Goal: Find specific page/section: Find specific page/section

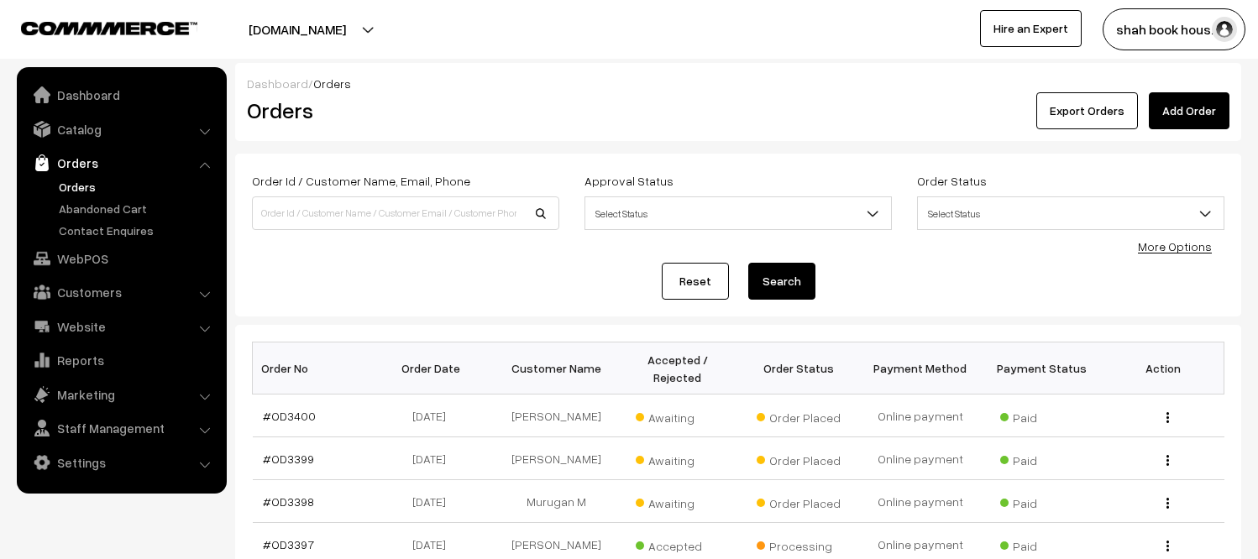
scroll to position [186, 0]
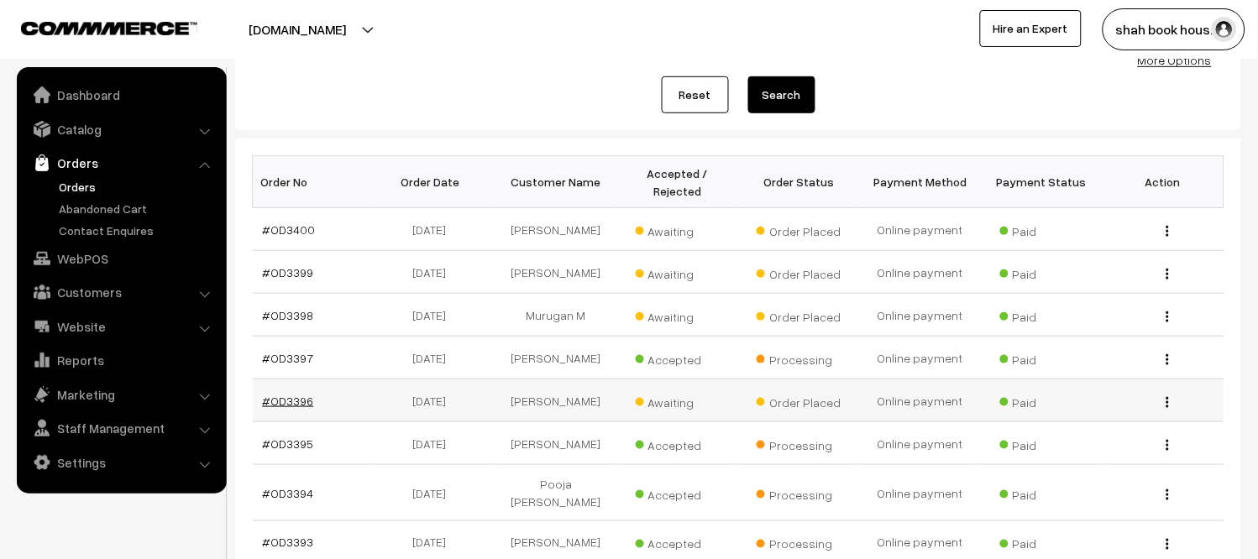
click at [297, 404] on link "#OD3396" at bounding box center [288, 401] width 51 height 14
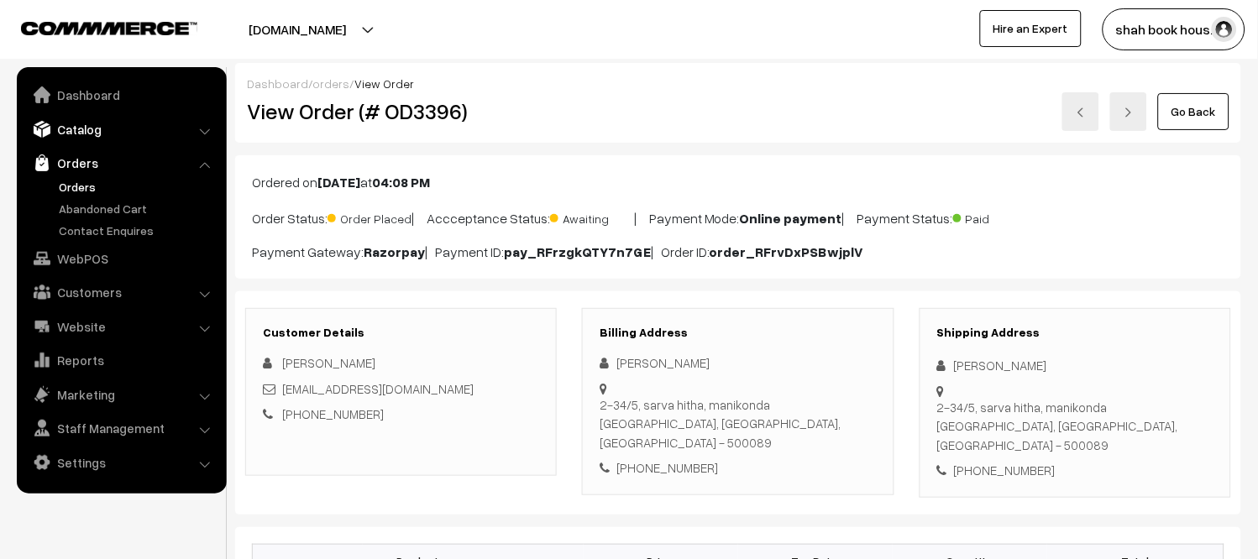
click at [81, 124] on link "Catalog" at bounding box center [121, 129] width 200 height 30
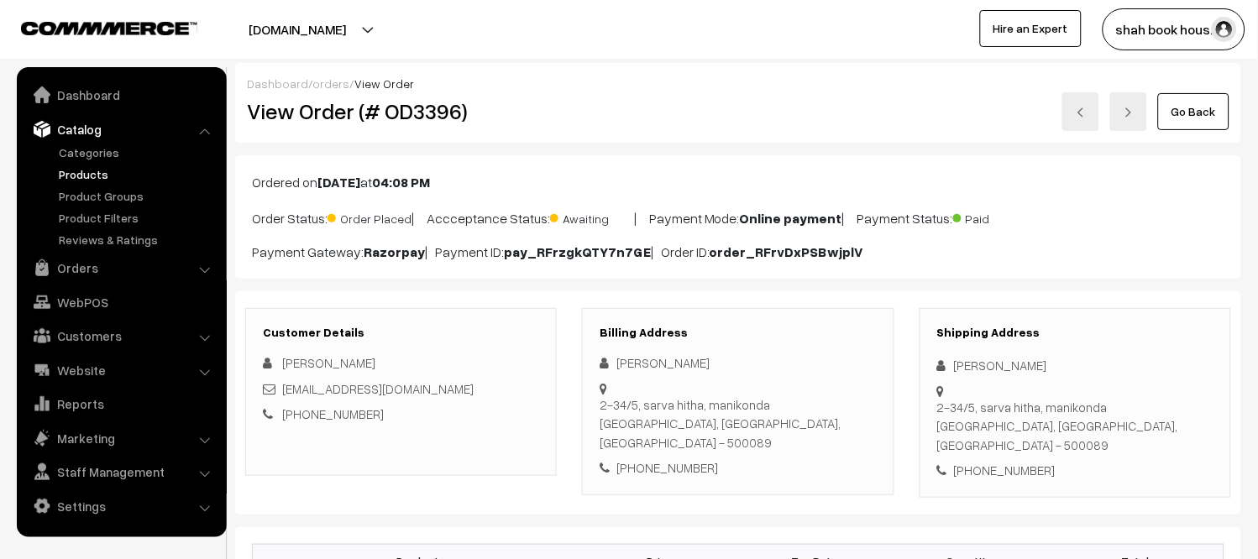
click at [89, 178] on link "Products" at bounding box center [138, 174] width 166 height 18
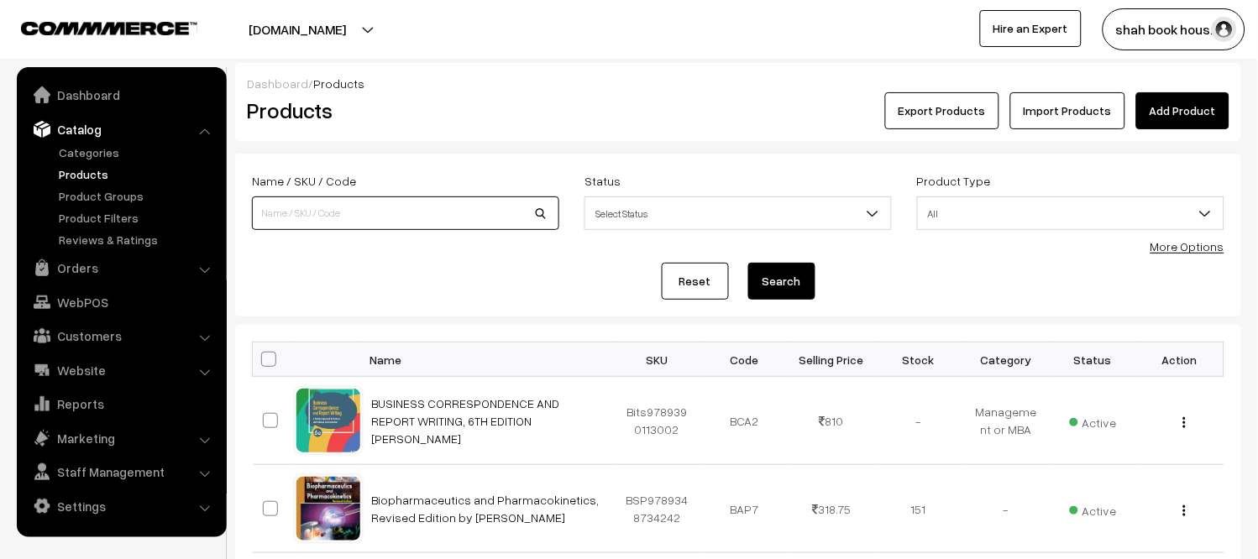
click at [398, 210] on input at bounding box center [405, 214] width 307 height 34
paste input "9789355735096"
type input "9789355735096"
click at [799, 286] on button "Search" at bounding box center [781, 281] width 67 height 37
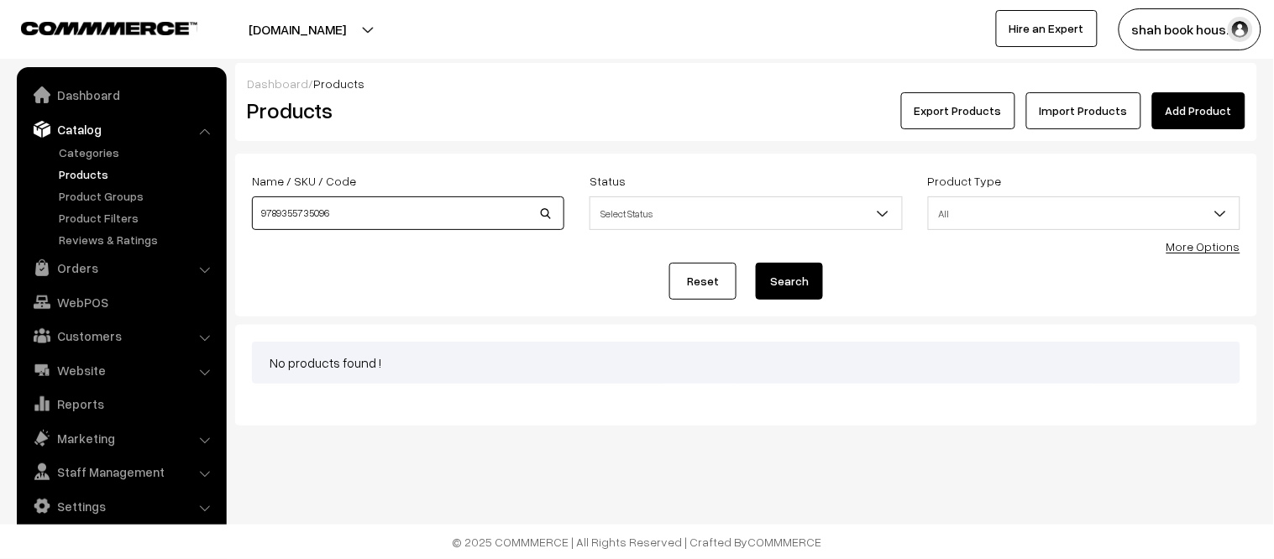
drag, startPoint x: 347, startPoint y: 211, endPoint x: 0, endPoint y: 197, distance: 347.1
click at [180, 204] on body "Thank you for showing interest. Our team will call you shortly. Close booksonwe…" at bounding box center [637, 279] width 1274 height 559
paste input "60533793"
type input "9789360533793"
click at [794, 275] on button "Search" at bounding box center [789, 281] width 67 height 37
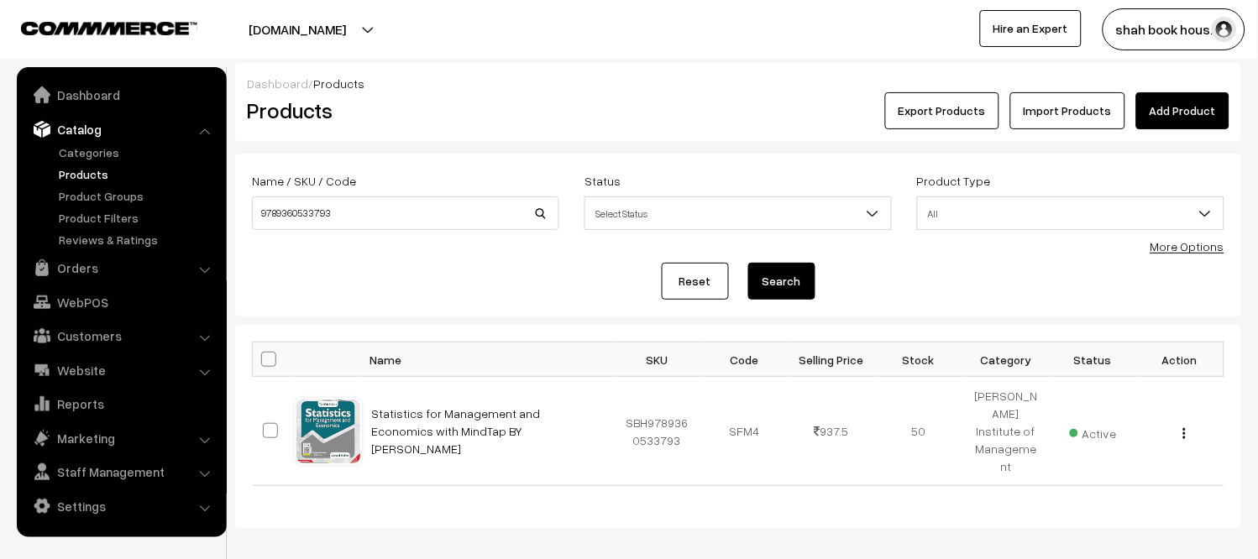
click at [531, 512] on div "Dashboard / Products Products Export Products Import Products Add Product Name …" at bounding box center [629, 318] width 1258 height 637
drag, startPoint x: 392, startPoint y: 212, endPoint x: 139, endPoint y: 225, distance: 254.0
click at [202, 225] on body "Thank you for showing interest. Our team will call you shortly. Close booksonwe…" at bounding box center [629, 318] width 1258 height 637
paste input "55730985"
type input "9789355730985"
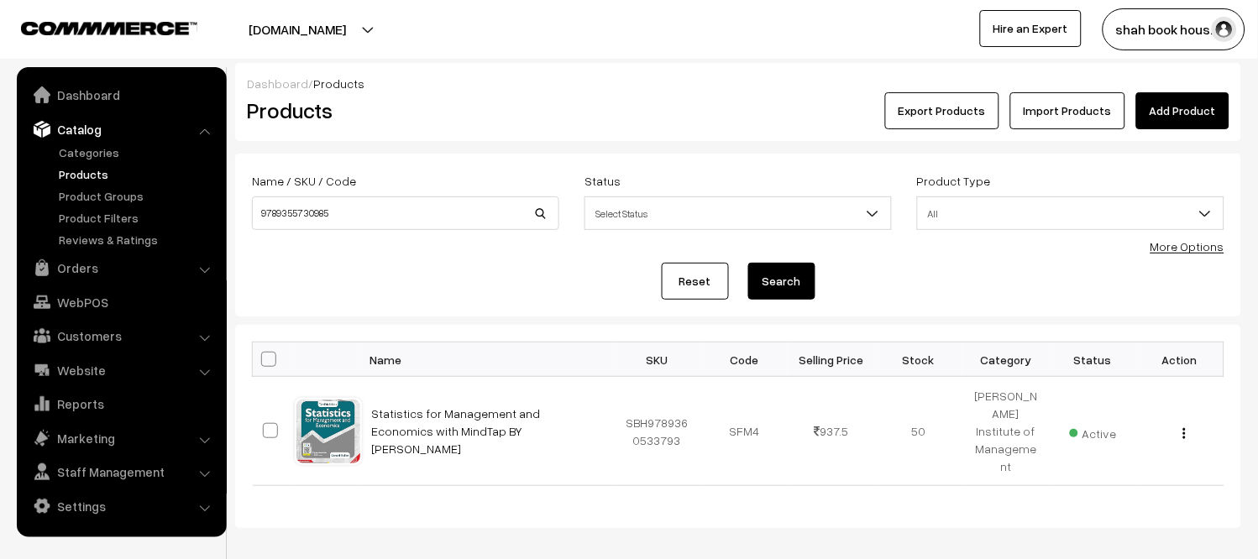
click at [776, 267] on button "Search" at bounding box center [781, 281] width 67 height 37
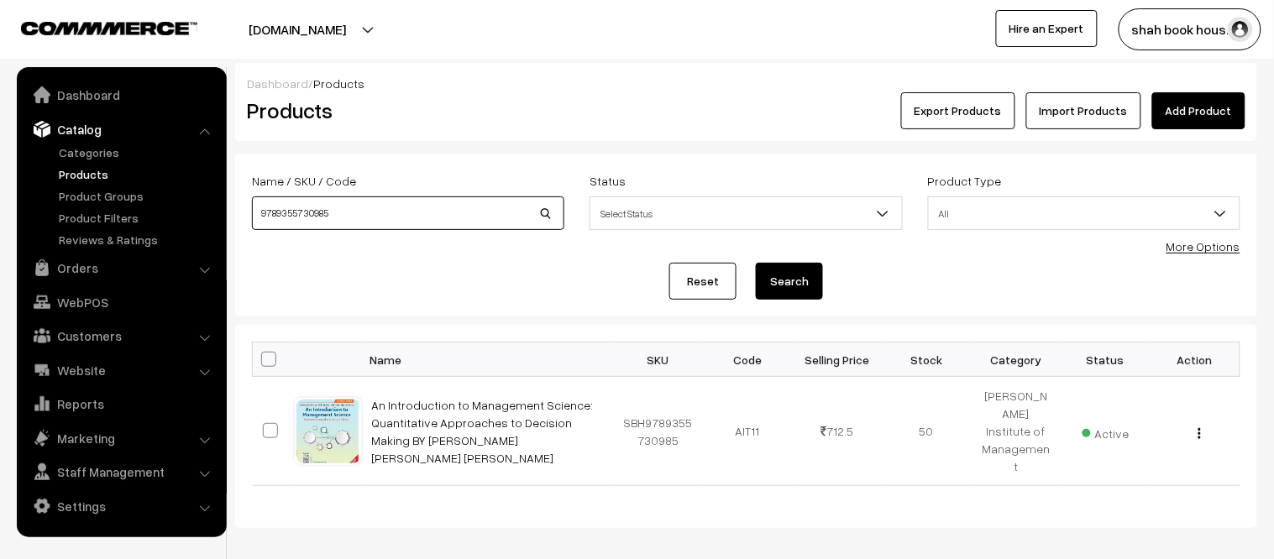
drag, startPoint x: 359, startPoint y: 212, endPoint x: 0, endPoint y: 207, distance: 359.5
click at [0, 207] on body "Thank you for showing interest. Our team will call you shortly. Close [DOMAIN_N…" at bounding box center [637, 318] width 1274 height 637
paste input "564"
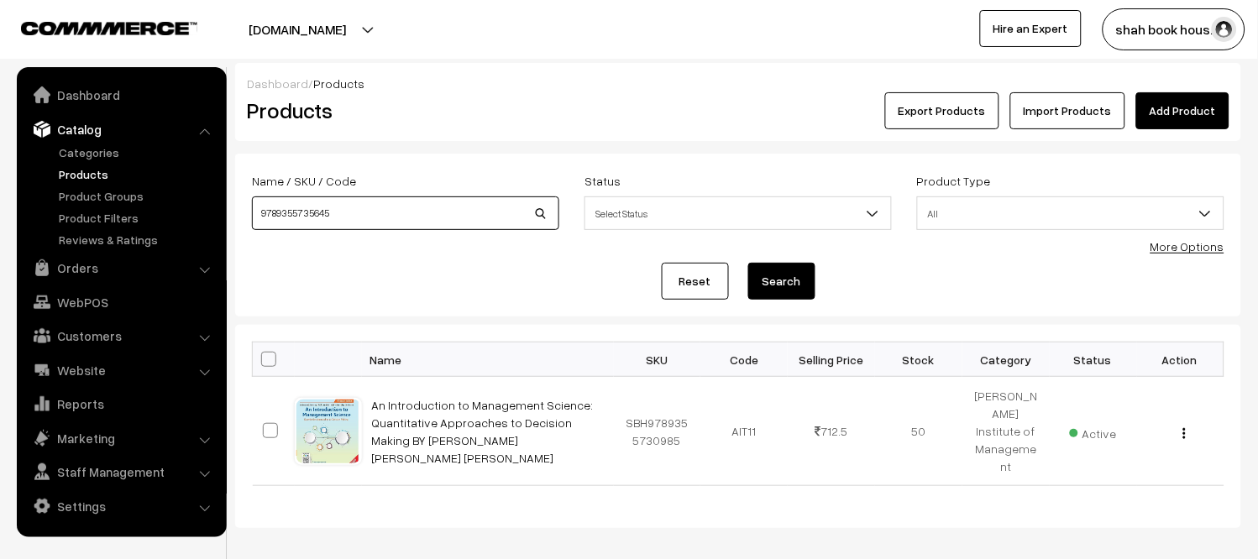
type input "9789355735645"
click at [786, 275] on button "Search" at bounding box center [781, 281] width 67 height 37
drag, startPoint x: 380, startPoint y: 215, endPoint x: 13, endPoint y: 199, distance: 367.4
click at [47, 205] on body "Thank you for showing interest. Our team will call you shortly. Close [DOMAIN_N…" at bounding box center [629, 318] width 1258 height 637
paste input "66601601"
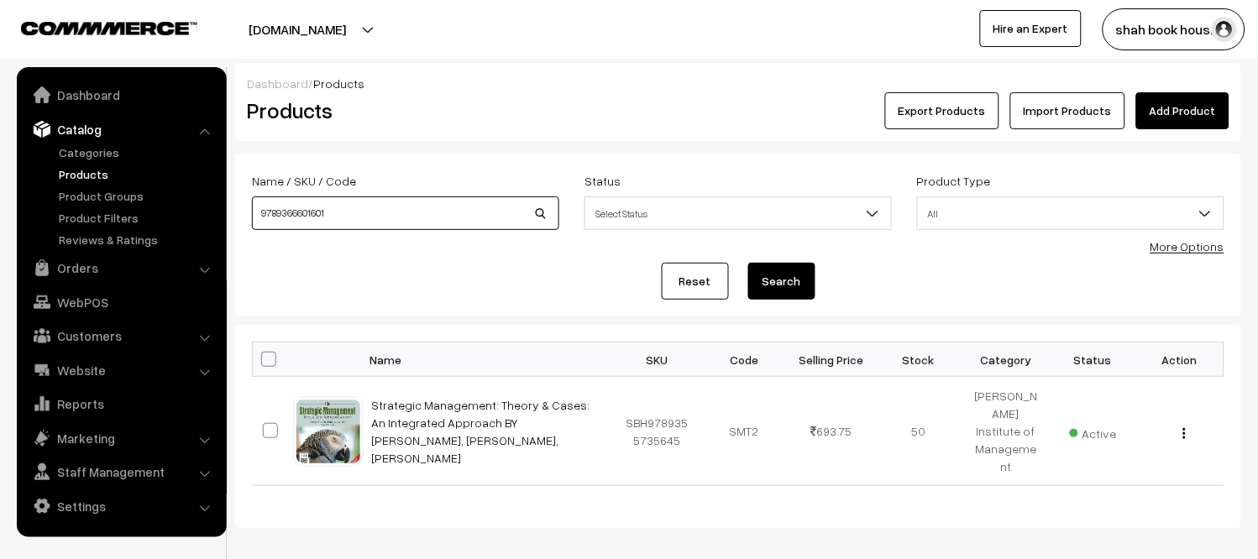
type input "9789366601601"
click at [769, 275] on button "Search" at bounding box center [781, 281] width 67 height 37
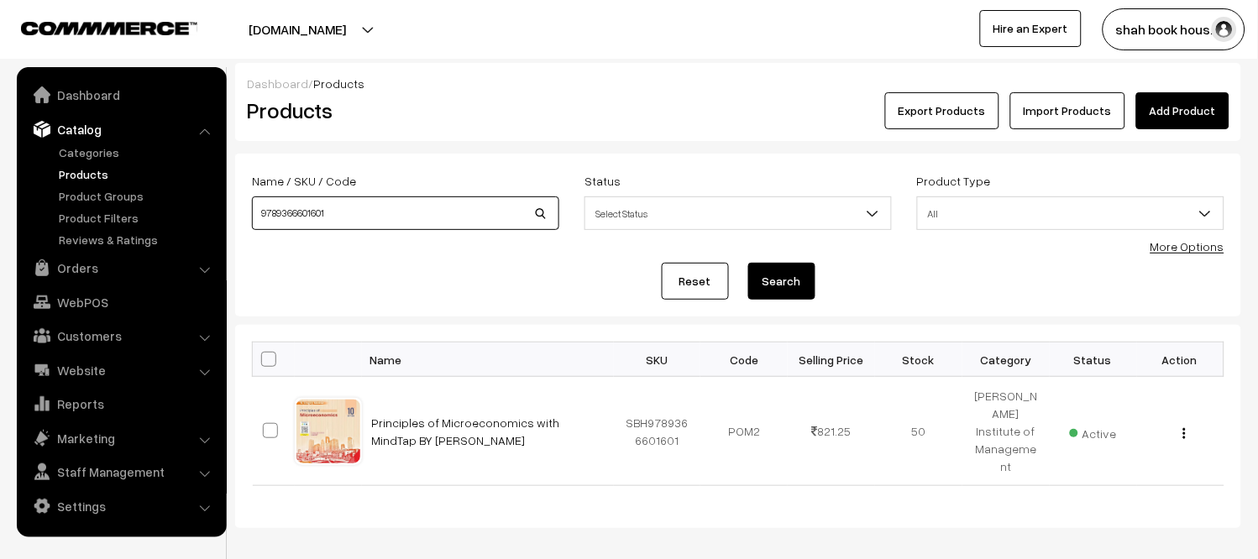
drag, startPoint x: 340, startPoint y: 220, endPoint x: 0, endPoint y: 175, distance: 343.2
click at [0, 175] on body "Thank you for showing interest. Our team will call you shortly. Close booksonwe…" at bounding box center [629, 318] width 1258 height 637
paste input "55739438"
type input "9789355739438"
click at [784, 294] on button "Search" at bounding box center [781, 281] width 67 height 37
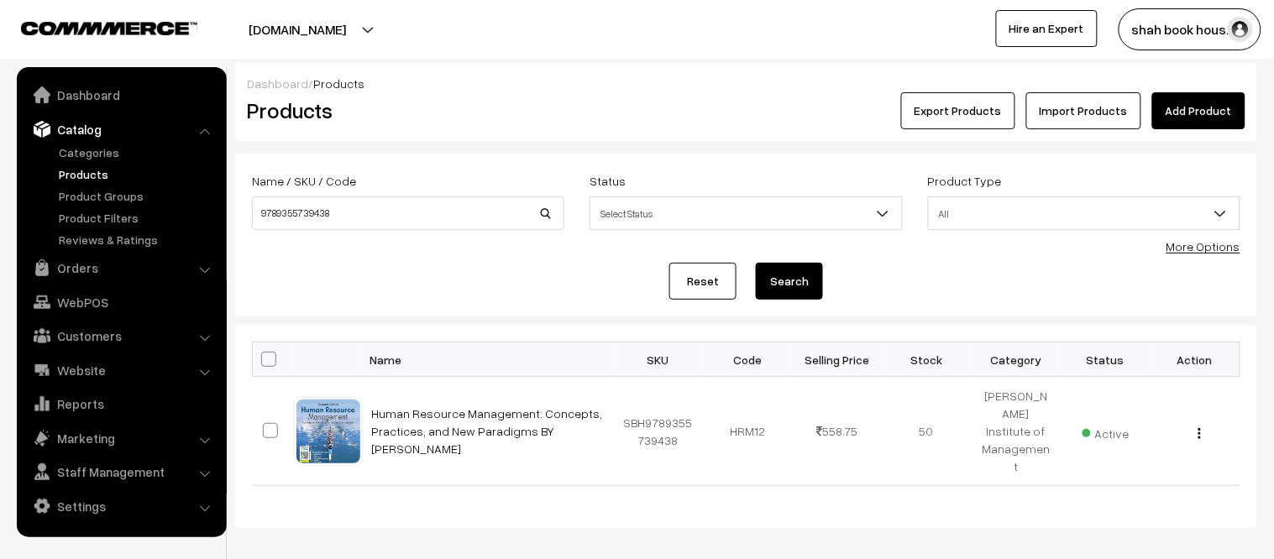
click at [97, 174] on link "Products" at bounding box center [138, 174] width 166 height 18
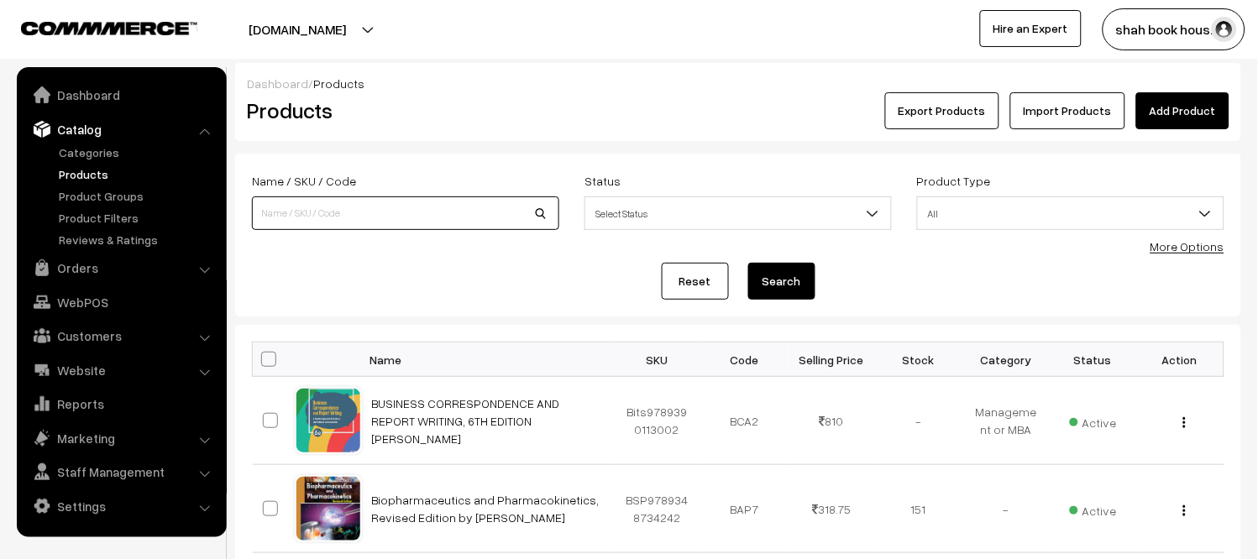
click at [420, 219] on input at bounding box center [405, 214] width 307 height 34
paste input "MKTG"
type input "MKTG"
click at [791, 275] on button "Search" at bounding box center [781, 281] width 67 height 37
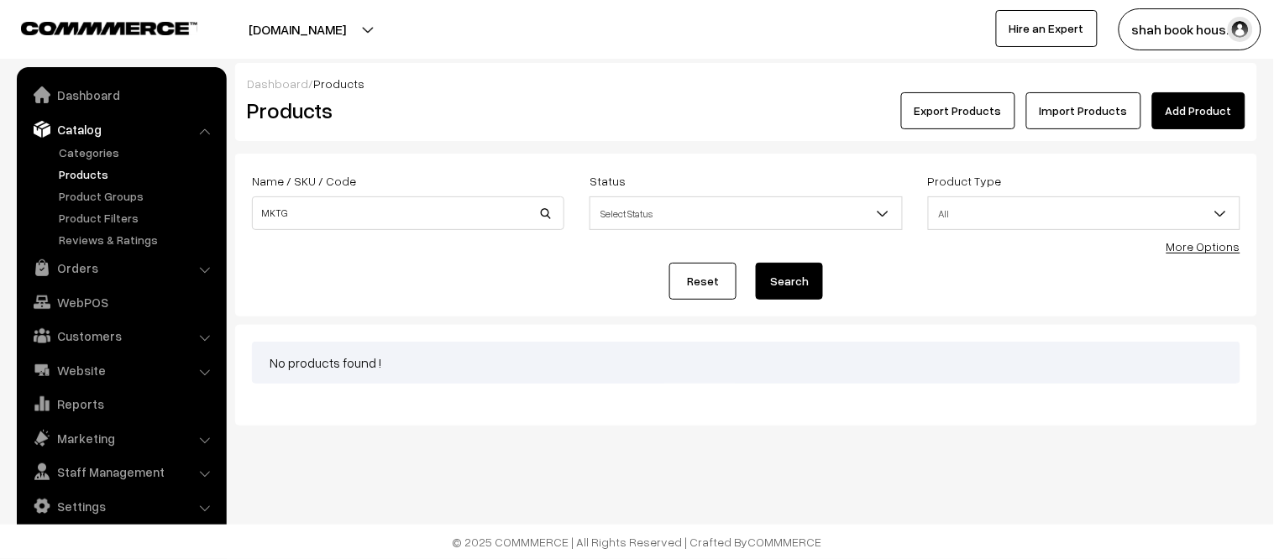
click at [72, 180] on link "Products" at bounding box center [138, 174] width 166 height 18
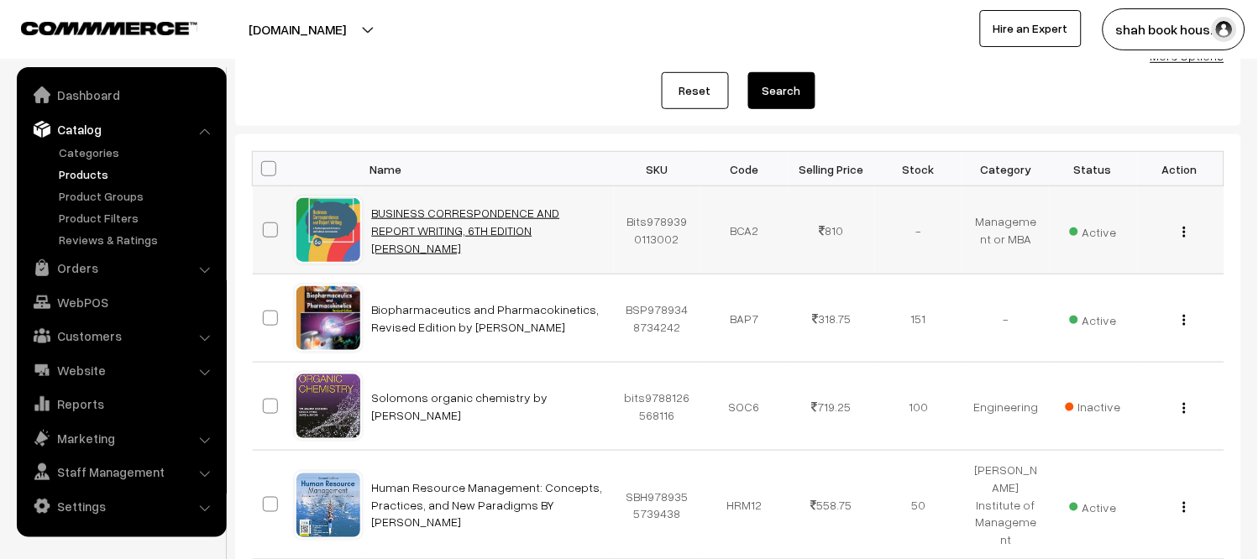
scroll to position [186, 0]
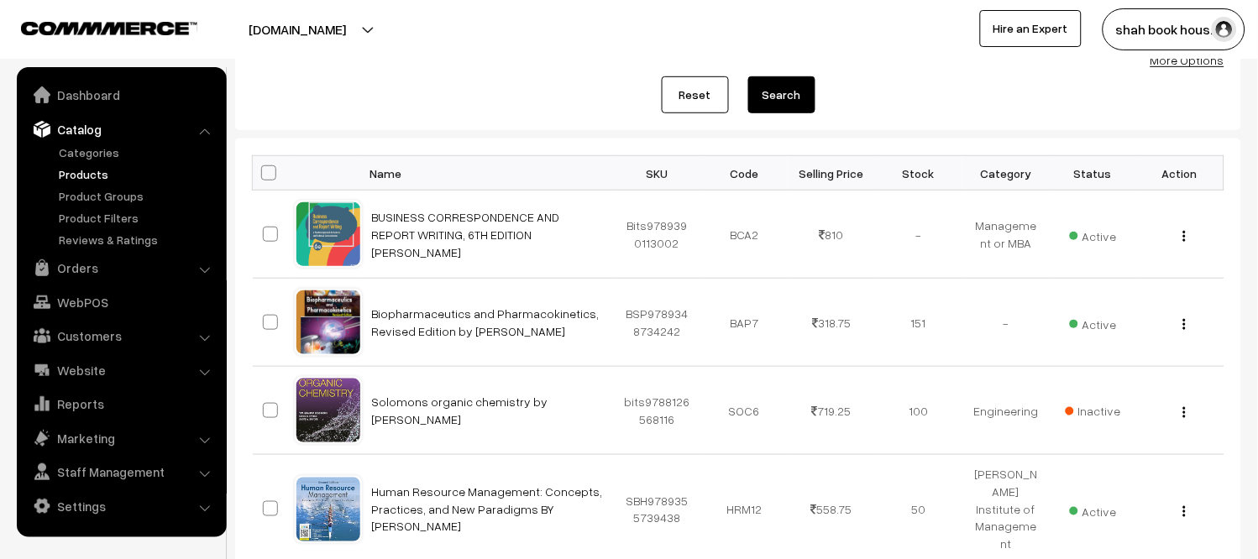
click at [89, 177] on link "Products" at bounding box center [138, 174] width 166 height 18
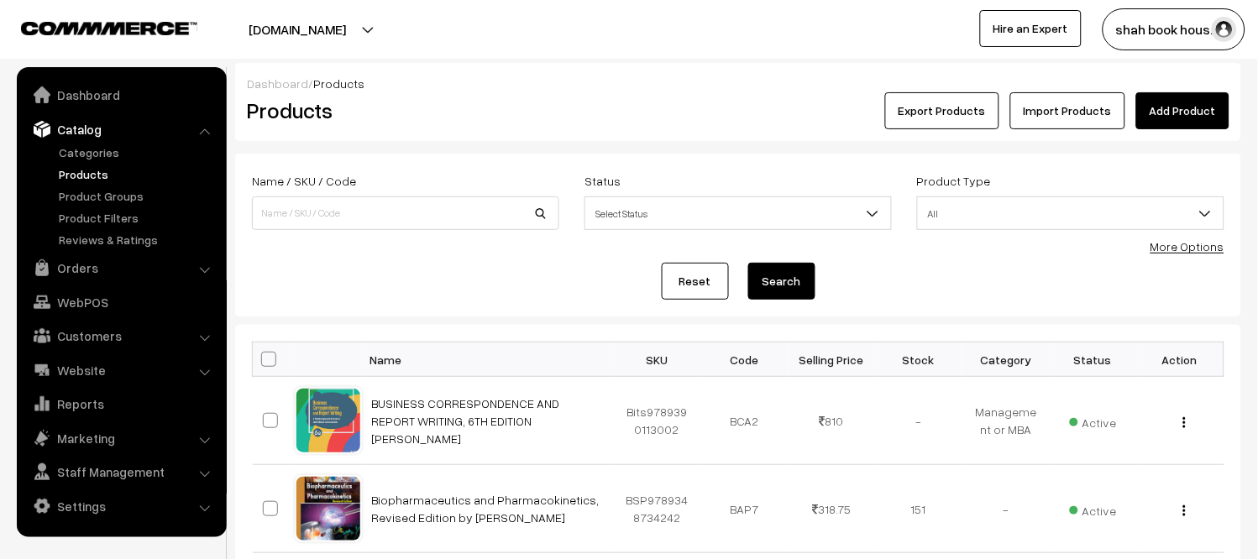
click at [81, 180] on link "Products" at bounding box center [138, 174] width 166 height 18
click at [454, 214] on input at bounding box center [405, 214] width 307 height 34
paste input "9789355735096"
type input "9789355735096"
click at [798, 294] on button "Search" at bounding box center [781, 281] width 67 height 37
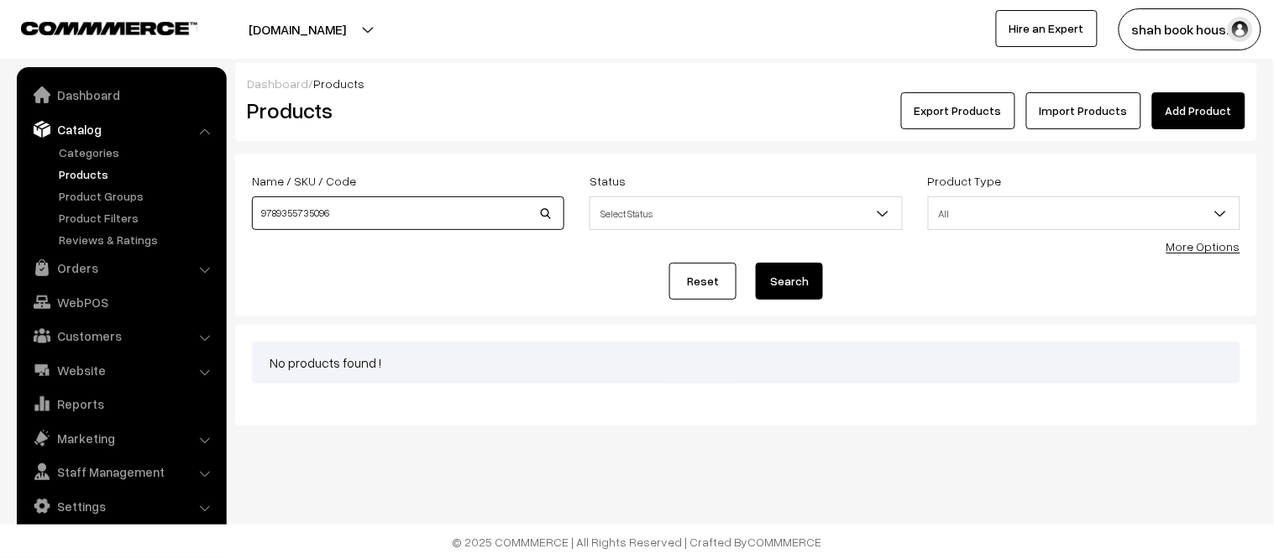
click at [398, 218] on input "9789355735096" at bounding box center [408, 214] width 312 height 34
click at [664, 223] on span "Select Status" at bounding box center [745, 213] width 311 height 29
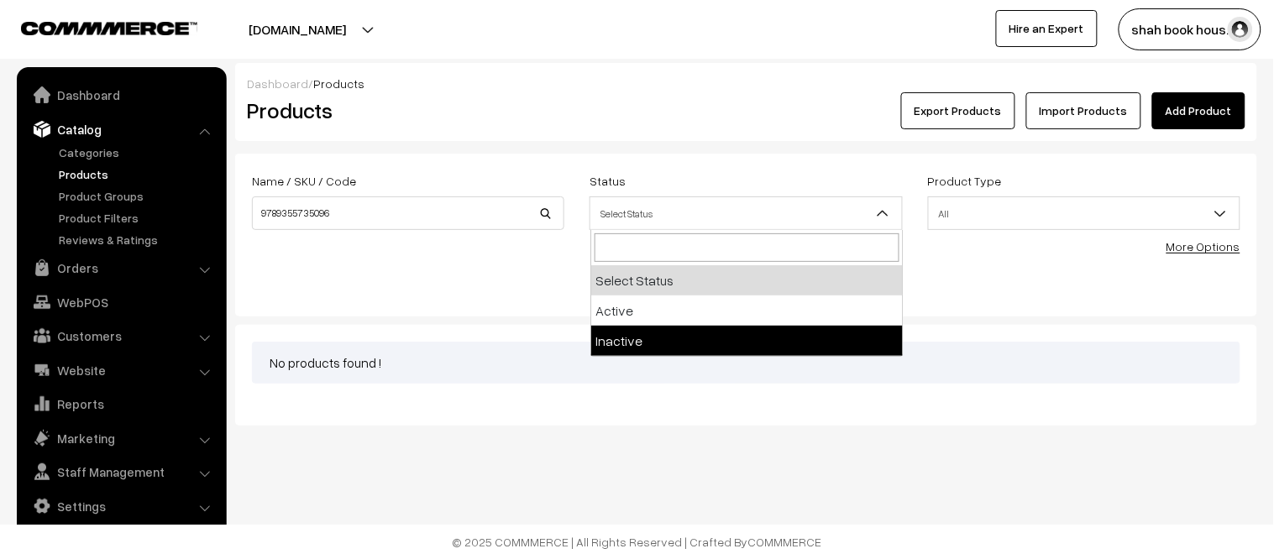
select select "inactive"
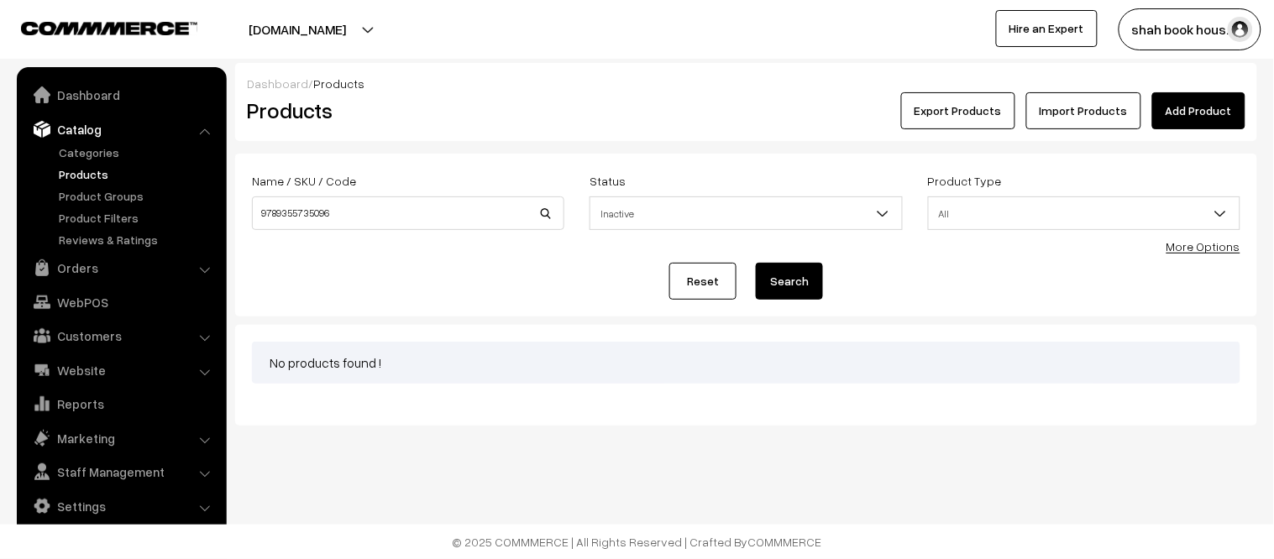
click at [773, 266] on button "Search" at bounding box center [789, 281] width 67 height 37
click at [932, 216] on span "All" at bounding box center [1084, 213] width 311 height 29
click at [787, 290] on button "Search" at bounding box center [789, 281] width 67 height 37
click at [62, 171] on link "Products" at bounding box center [138, 174] width 166 height 18
